Goal: Transaction & Acquisition: Subscribe to service/newsletter

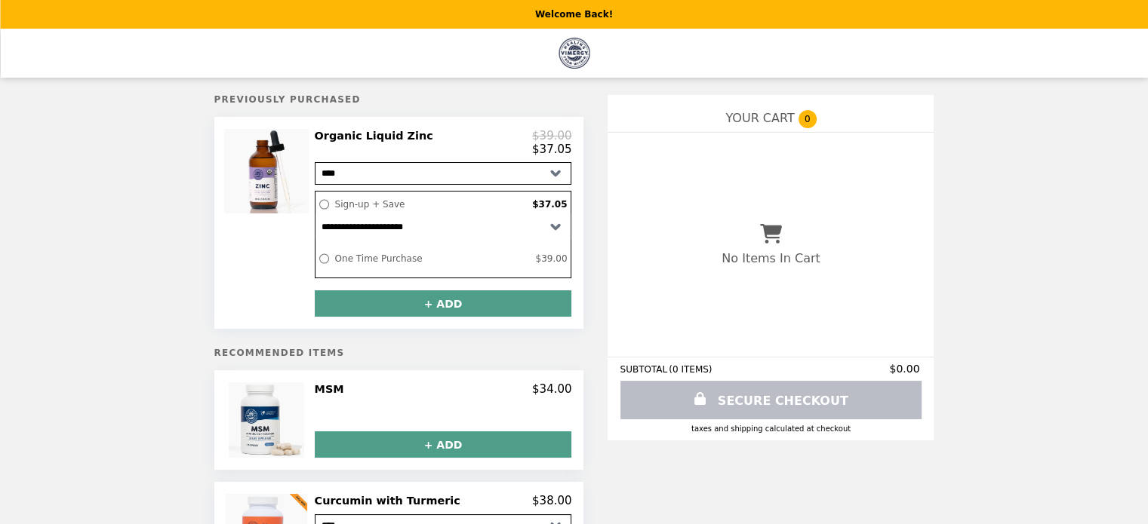
click at [582, 48] on img "Main" at bounding box center [573, 53] width 31 height 31
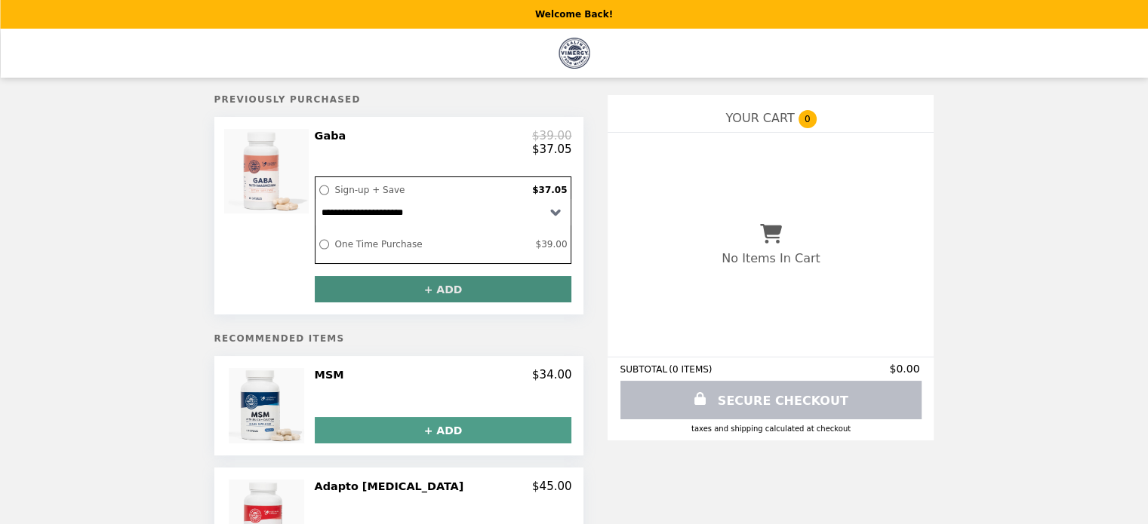
click at [510, 300] on button "+ ADD" at bounding box center [443, 289] width 257 height 26
select select "**********"
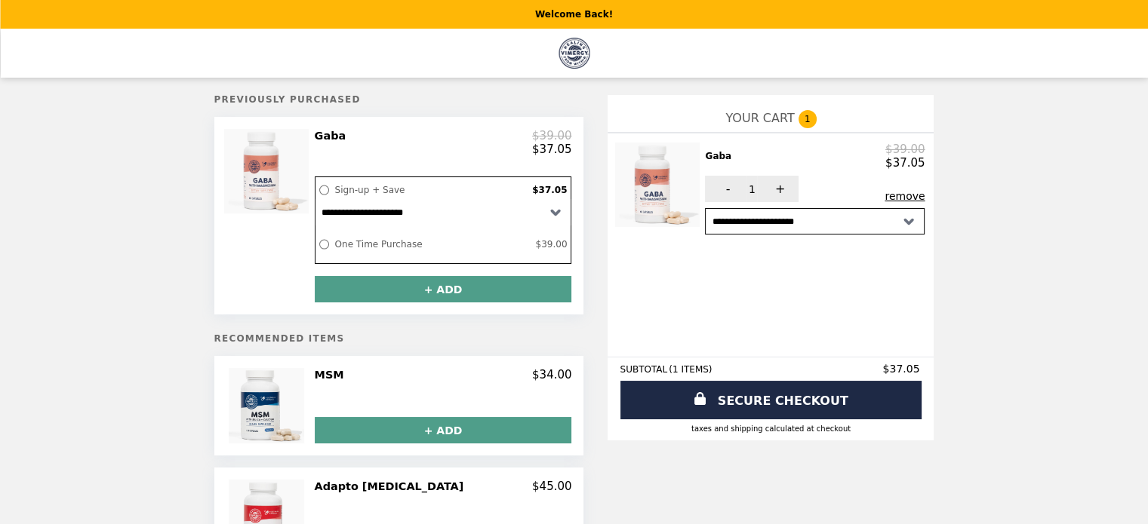
click at [567, 54] on img "Main" at bounding box center [573, 53] width 31 height 31
